Goal: Information Seeking & Learning: Learn about a topic

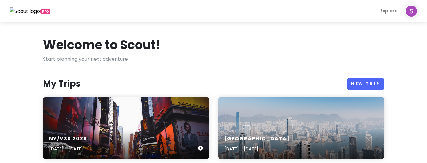
click at [151, 124] on div "NY/VSS [DATE], 2025 - [DATE]" at bounding box center [126, 127] width 166 height 61
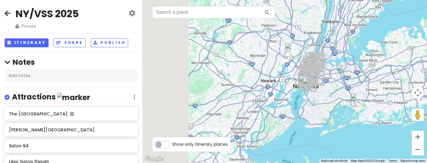
drag, startPoint x: 240, startPoint y: 81, endPoint x: 402, endPoint y: 81, distance: 161.4
click at [402, 81] on div at bounding box center [284, 81] width 285 height 163
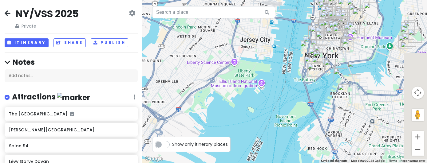
drag, startPoint x: 386, startPoint y: 100, endPoint x: 298, endPoint y: 100, distance: 88.2
click at [298, 100] on div at bounding box center [284, 81] width 285 height 163
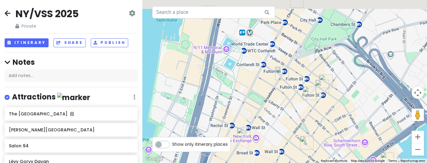
drag, startPoint x: 335, startPoint y: 37, endPoint x: 334, endPoint y: 124, distance: 87.0
click at [335, 124] on div at bounding box center [284, 81] width 285 height 163
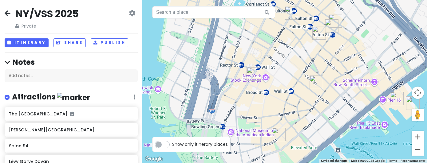
drag, startPoint x: 348, startPoint y: 110, endPoint x: 360, endPoint y: 45, distance: 66.0
click at [359, 47] on div at bounding box center [284, 81] width 285 height 163
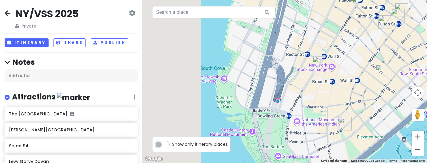
drag, startPoint x: 286, startPoint y: 64, endPoint x: 370, endPoint y: 57, distance: 84.2
click at [371, 57] on div at bounding box center [284, 81] width 285 height 163
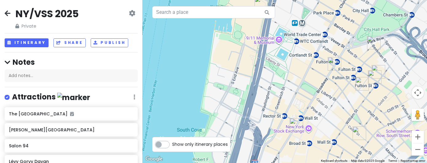
drag, startPoint x: 365, startPoint y: 54, endPoint x: 321, endPoint y: 118, distance: 78.4
click at [321, 118] on div at bounding box center [284, 81] width 285 height 163
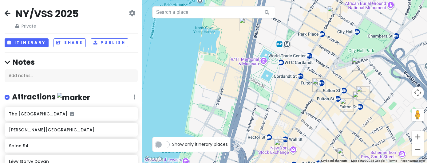
click at [344, 106] on img "55 John St" at bounding box center [347, 105] width 14 height 14
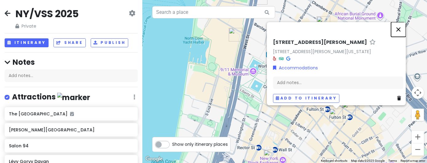
click at [398, 27] on button "Close" at bounding box center [398, 29] width 15 height 15
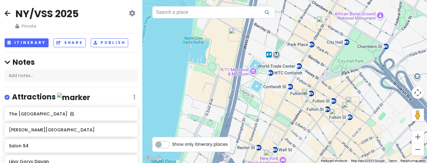
click at [310, 93] on img "182 Broadway" at bounding box center [309, 96] width 14 height 14
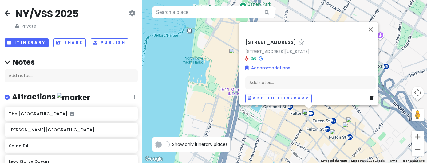
click at [395, 74] on div "[STREET_ADDRESS][US_STATE] Accommodations Add notes... Add to itinerary" at bounding box center [284, 81] width 285 height 163
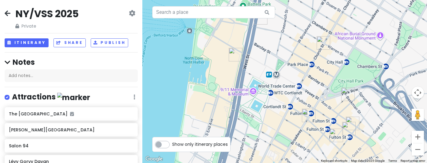
click at [308, 113] on img "182 Broadway" at bounding box center [309, 116] width 14 height 14
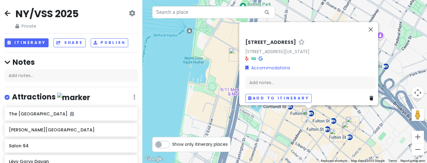
click at [314, 141] on div "[STREET_ADDRESS][US_STATE] Accommodations Add notes... Add to itinerary" at bounding box center [284, 81] width 285 height 163
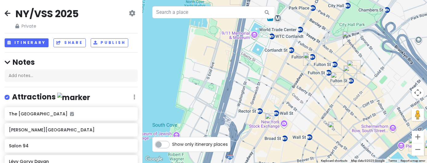
drag, startPoint x: 314, startPoint y: 126, endPoint x: 315, endPoint y: 61, distance: 64.2
click at [315, 63] on div at bounding box center [284, 81] width 285 height 163
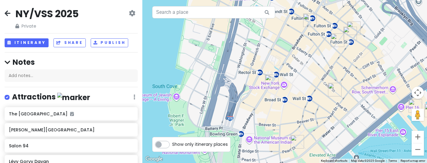
drag, startPoint x: 306, startPoint y: 97, endPoint x: 306, endPoint y: 51, distance: 45.5
click at [306, 51] on div at bounding box center [284, 81] width 285 height 163
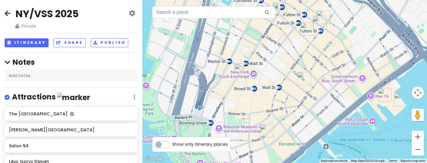
drag, startPoint x: 299, startPoint y: 94, endPoint x: 269, endPoint y: 94, distance: 30.4
click at [269, 94] on div at bounding box center [284, 81] width 285 height 163
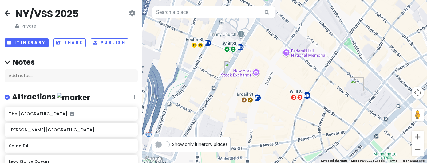
click at [300, 76] on div at bounding box center [284, 81] width 285 height 163
drag, startPoint x: 377, startPoint y: 57, endPoint x: 251, endPoint y: 131, distance: 146.3
click at [251, 132] on div at bounding box center [284, 81] width 285 height 163
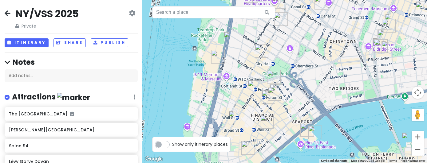
drag, startPoint x: 269, startPoint y: 59, endPoint x: 311, endPoint y: 66, distance: 42.4
click at [312, 67] on div at bounding box center [284, 81] width 285 height 163
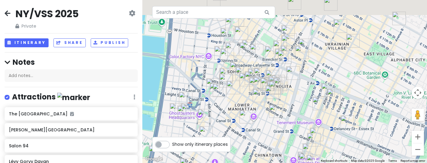
drag, startPoint x: 361, startPoint y: 41, endPoint x: 269, endPoint y: 161, distance: 151.3
click at [270, 161] on div at bounding box center [284, 81] width 285 height 163
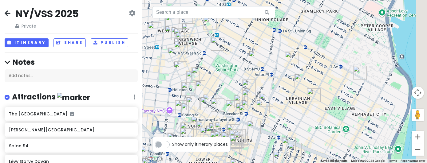
drag, startPoint x: 329, startPoint y: 99, endPoint x: 292, endPoint y: 152, distance: 64.7
click at [292, 151] on div at bounding box center [284, 81] width 285 height 163
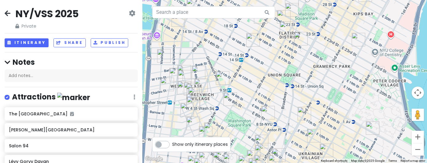
drag, startPoint x: 277, startPoint y: 43, endPoint x: 297, endPoint y: 88, distance: 49.5
click at [297, 88] on div at bounding box center [284, 81] width 285 height 163
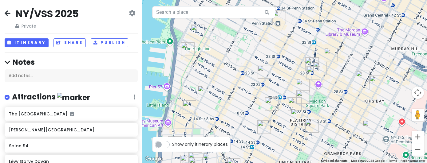
drag, startPoint x: 296, startPoint y: 59, endPoint x: 307, endPoint y: 147, distance: 89.2
click at [307, 147] on div at bounding box center [284, 81] width 285 height 163
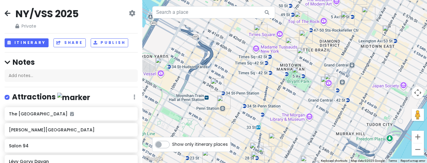
drag, startPoint x: 353, startPoint y: 51, endPoint x: 297, endPoint y: 138, distance: 103.7
click at [297, 138] on div at bounding box center [284, 81] width 285 height 163
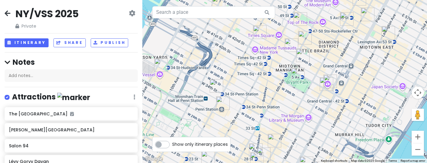
drag, startPoint x: 341, startPoint y: 56, endPoint x: 322, endPoint y: 103, distance: 50.3
click at [322, 102] on div at bounding box center [284, 81] width 285 height 163
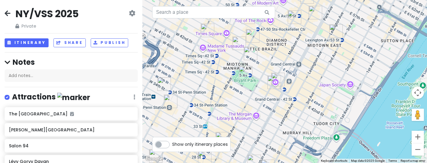
drag, startPoint x: 351, startPoint y: 120, endPoint x: 321, endPoint y: 60, distance: 67.6
click at [321, 60] on div at bounding box center [284, 81] width 285 height 163
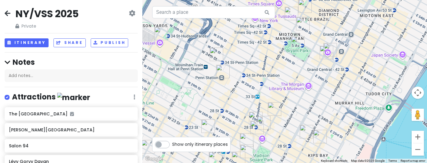
drag, startPoint x: 249, startPoint y: 136, endPoint x: 302, endPoint y: 104, distance: 62.1
click at [302, 105] on div at bounding box center [284, 81] width 285 height 163
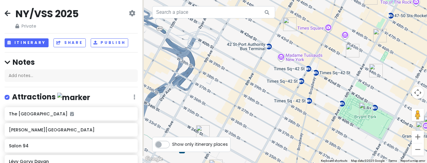
drag, startPoint x: 293, startPoint y: 60, endPoint x: 383, endPoint y: 135, distance: 117.0
click at [383, 135] on div at bounding box center [284, 81] width 285 height 163
click at [223, 14] on input "text" at bounding box center [213, 12] width 123 height 12
type input "F"
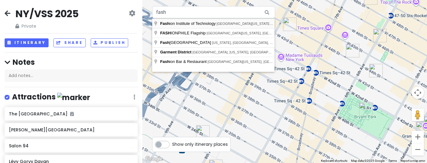
type input "[GEOGRAPHIC_DATA], [GEOGRAPHIC_DATA][US_STATE], [GEOGRAPHIC_DATA], [GEOGRAPHIC_…"
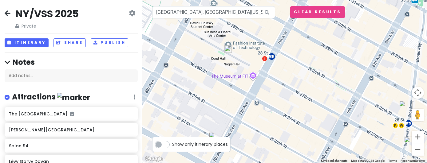
drag, startPoint x: 315, startPoint y: 80, endPoint x: 282, endPoint y: 43, distance: 49.4
click at [282, 43] on div at bounding box center [284, 81] width 285 height 163
